Goal: Transaction & Acquisition: Purchase product/service

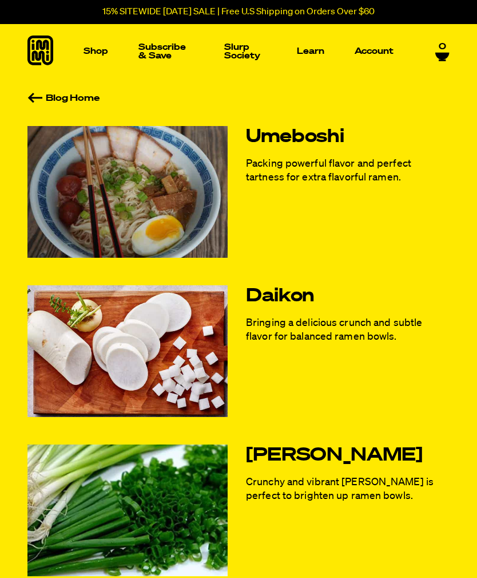
click at [38, 102] on link "Blog Home" at bounding box center [238, 98] width 422 height 9
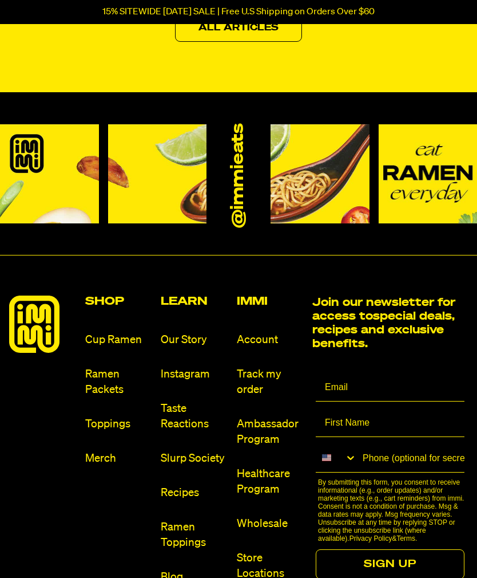
scroll to position [3012, 0]
click at [110, 432] on link "Toppings" at bounding box center [118, 423] width 67 height 15
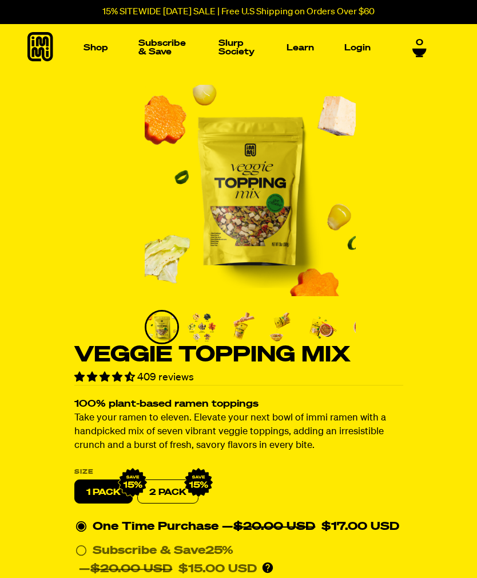
scroll to position [1, 0]
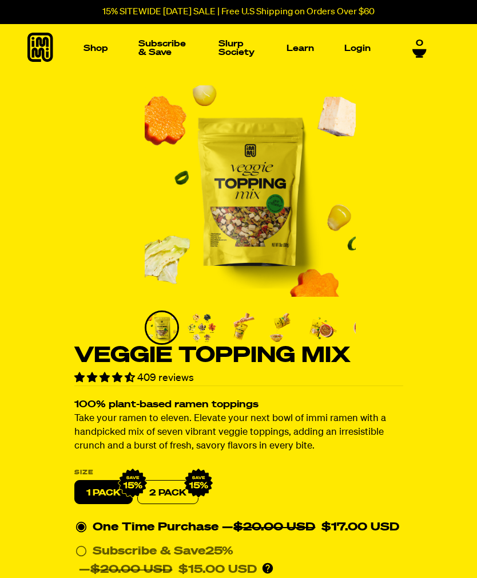
click at [210, 327] on img "Go to slide 2" at bounding box center [202, 327] width 31 height 31
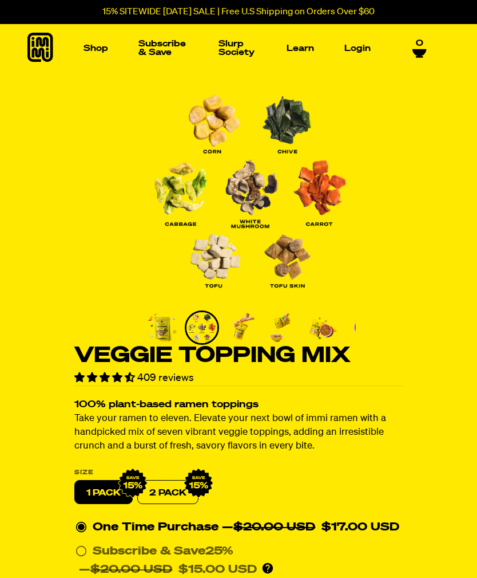
click at [245, 334] on img "Go to slide 3" at bounding box center [242, 327] width 31 height 31
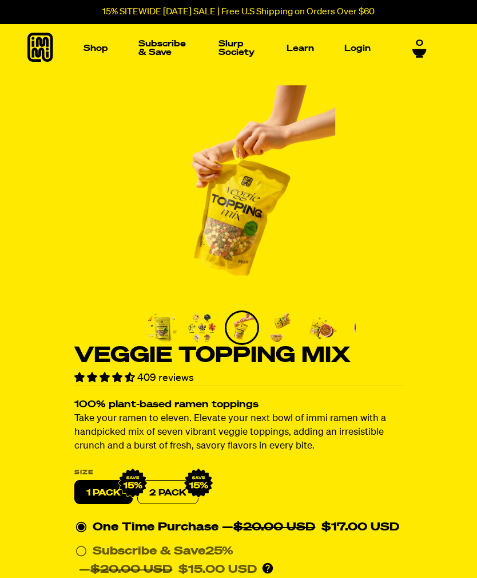
click at [284, 323] on img "Go to slide 4" at bounding box center [282, 327] width 31 height 31
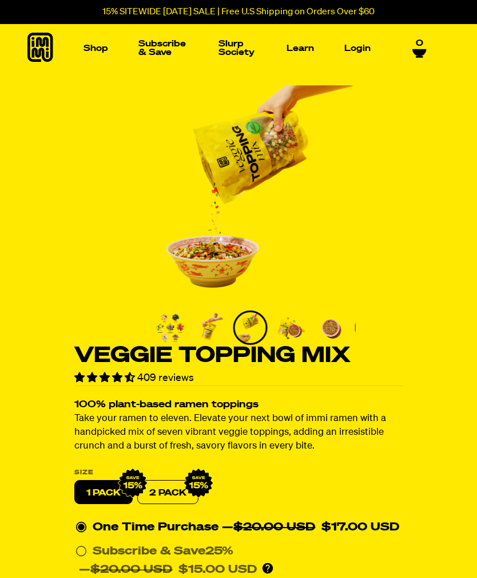
click at [298, 335] on img "Go to slide 5" at bounding box center [290, 327] width 31 height 31
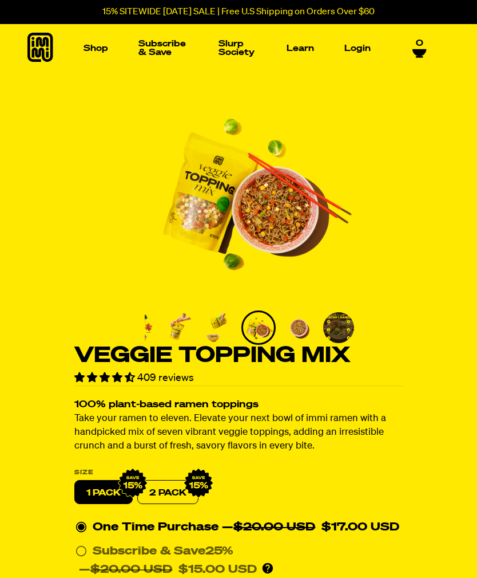
click at [304, 330] on img "Go to slide 6" at bounding box center [298, 327] width 31 height 31
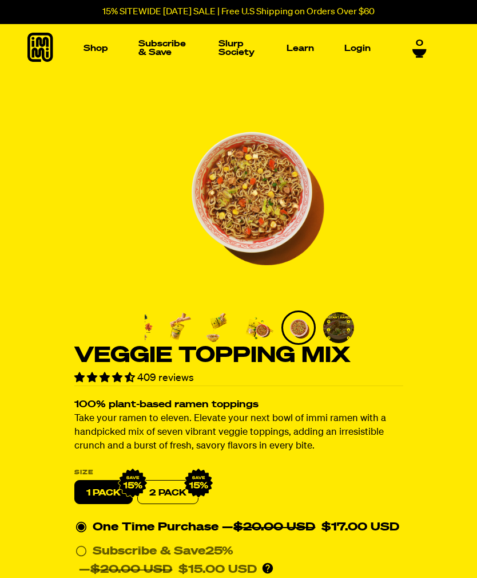
click at [340, 329] on img "Go to slide 7" at bounding box center [338, 327] width 31 height 31
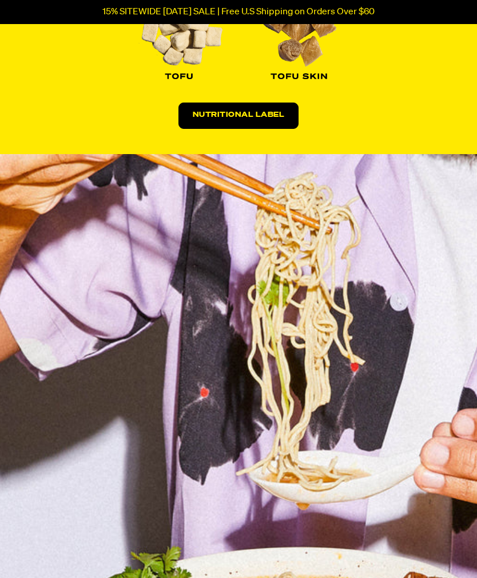
scroll to position [1839, 0]
